Goal: Navigation & Orientation: Find specific page/section

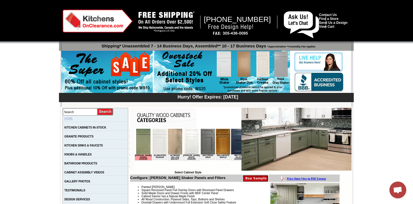
click at [72, 119] on link "HOME" at bounding box center [68, 118] width 8 height 3
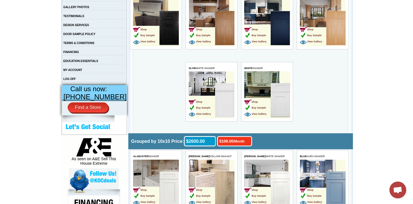
scroll to position [168, 0]
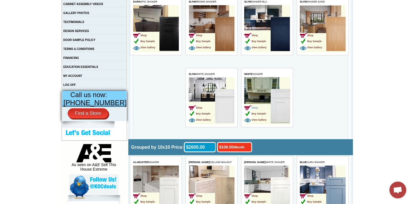
click at [258, 107] on span "Shop" at bounding box center [251, 107] width 14 height 3
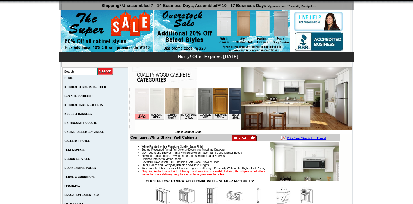
scroll to position [56, 0]
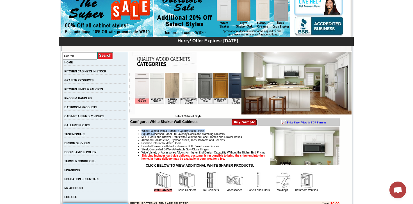
drag, startPoint x: 136, startPoint y: 130, endPoint x: 150, endPoint y: 134, distance: 15.0
click at [150, 134] on ul "White Painted with a Furniture Quality Satin Finish Square Recessed Panel Full …" at bounding box center [234, 144] width 209 height 31
click at [130, 132] on ul "White Painted with a Furniture Quality Satin Finish Square Recessed Panel Full …" at bounding box center [234, 144] width 209 height 31
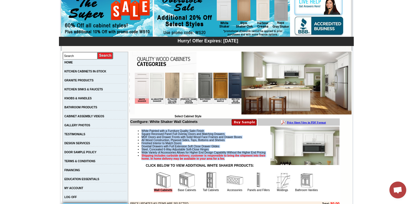
drag, startPoint x: 136, startPoint y: 132, endPoint x: 262, endPoint y: 165, distance: 129.6
click at [262, 160] on ul "White Painted with a Furniture Quality Satin Finish Square Recessed Panel Full …" at bounding box center [234, 144] width 209 height 31
copy ul "White Painted with a Furniture Quality Satin Finish Square Recessed Panel Full …"
